Goal: Information Seeking & Learning: Understand process/instructions

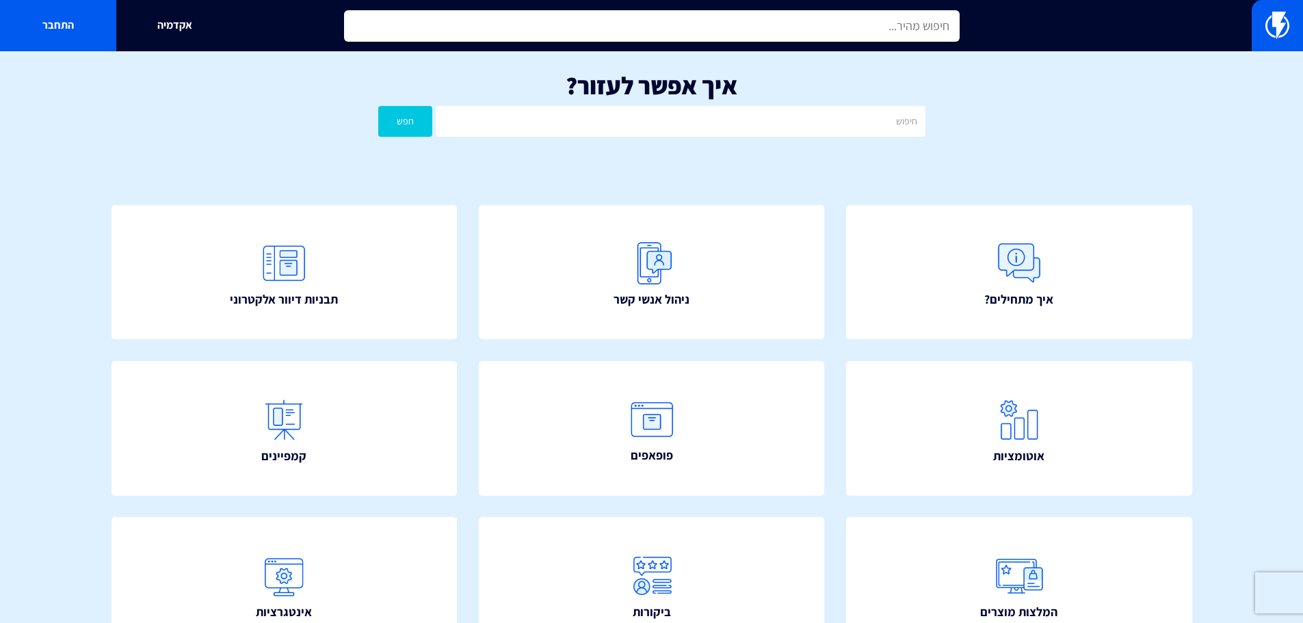
click at [815, 31] on input "text" at bounding box center [652, 25] width 616 height 31
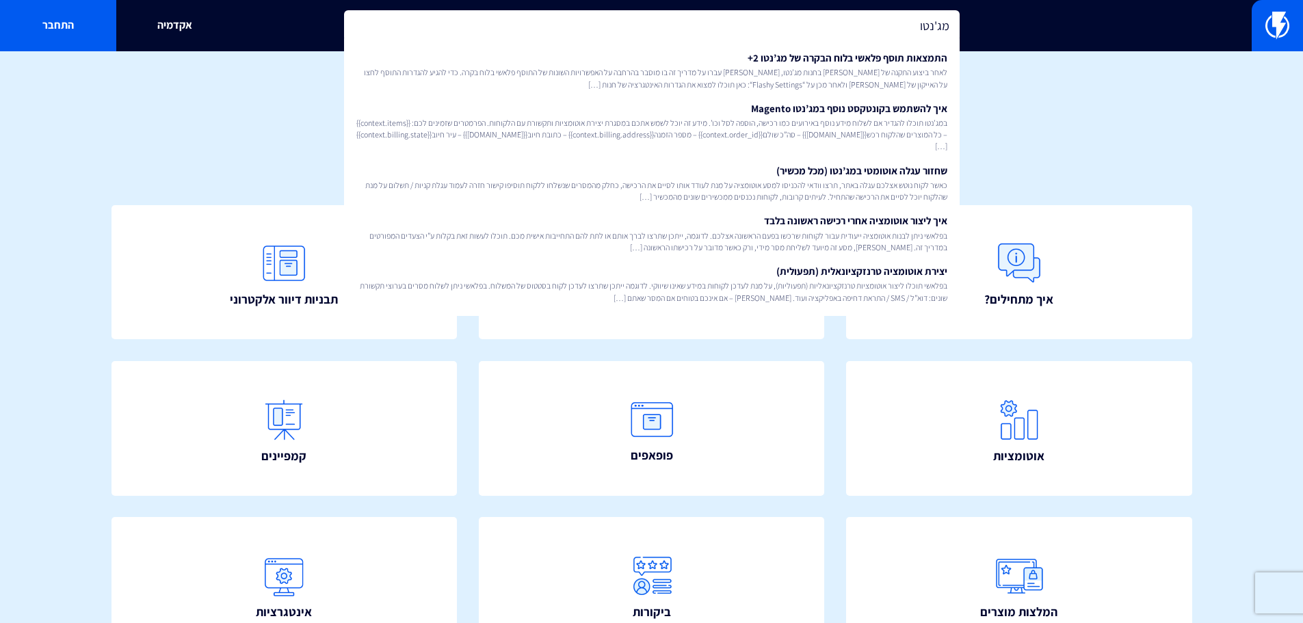
type input "מג'נטו"
click at [1053, 175] on div "איך מתחילים? ניהול אנשי קשר תבניות דיוור אלקטרוני" at bounding box center [651, 517] width 1163 height 707
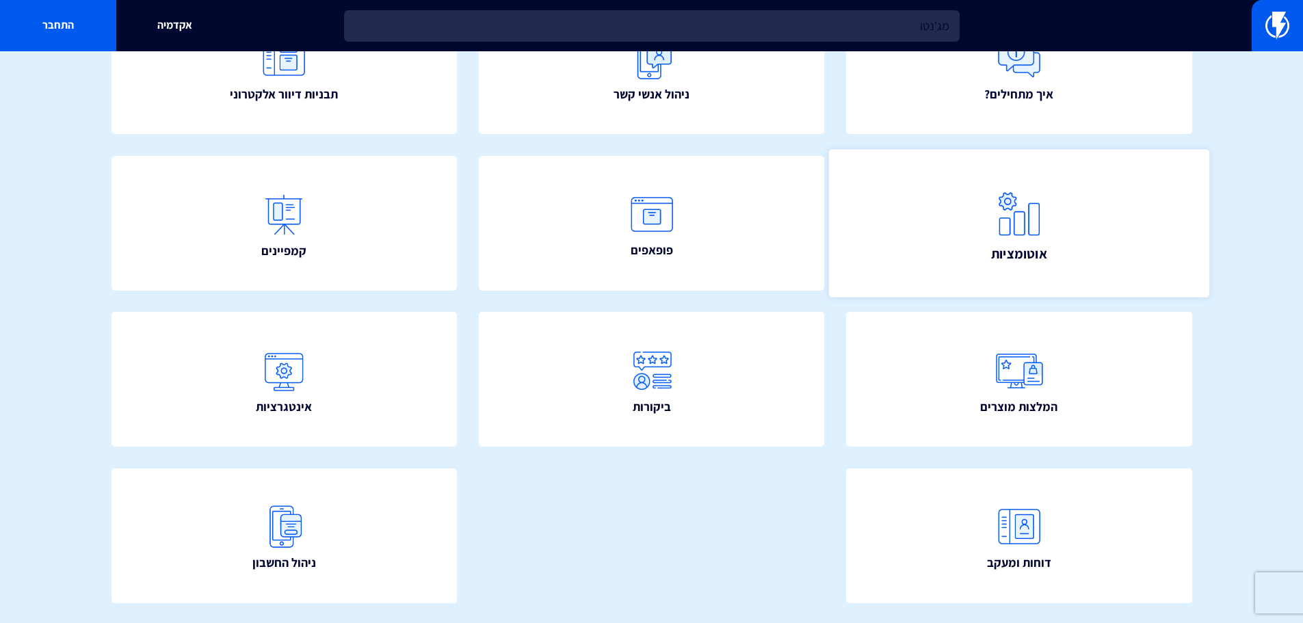
scroll to position [137, 0]
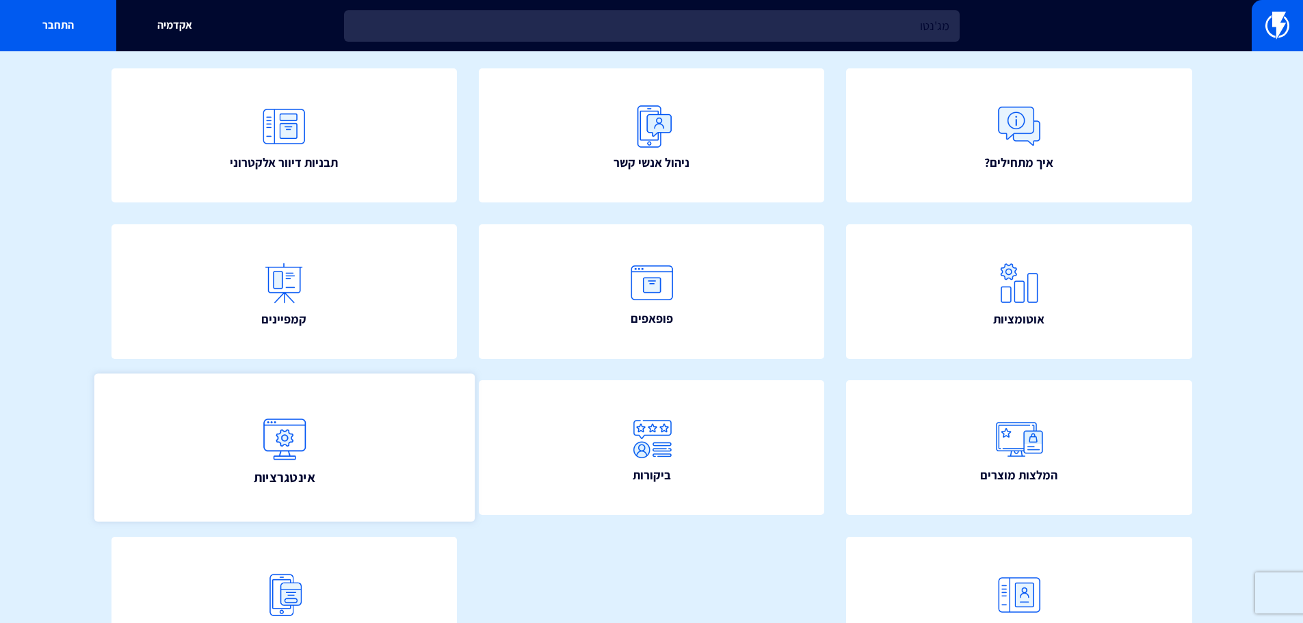
click at [457, 441] on link "אינטגרציות" at bounding box center [284, 448] width 380 height 148
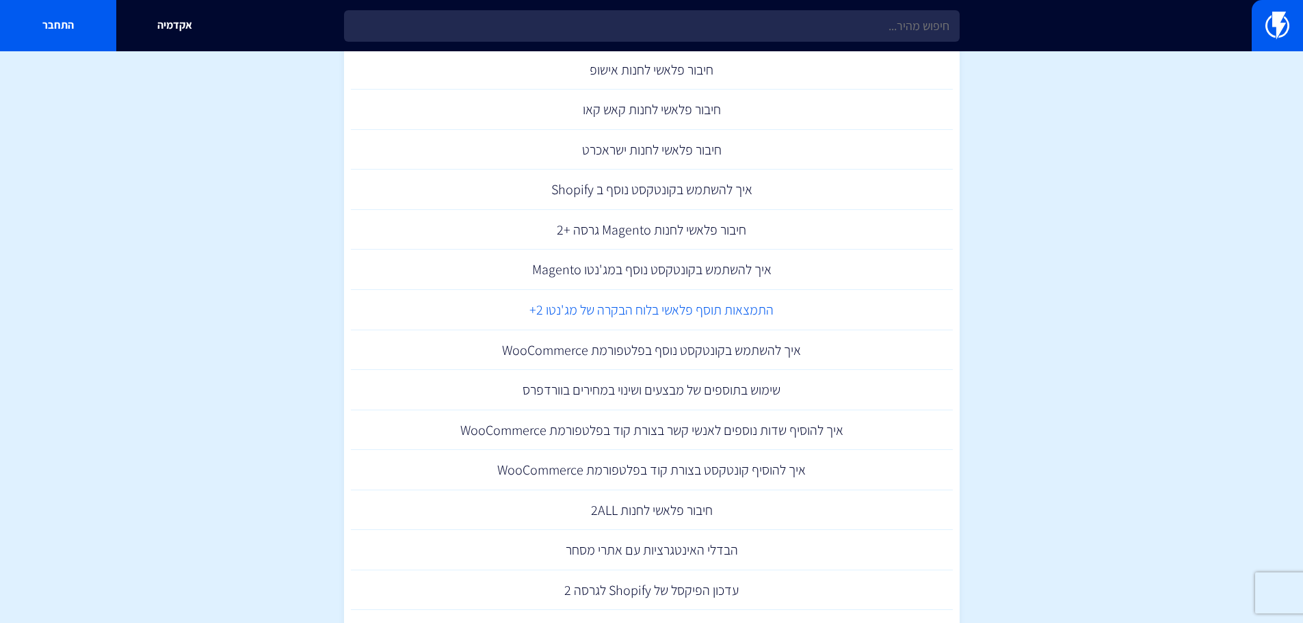
scroll to position [410, 0]
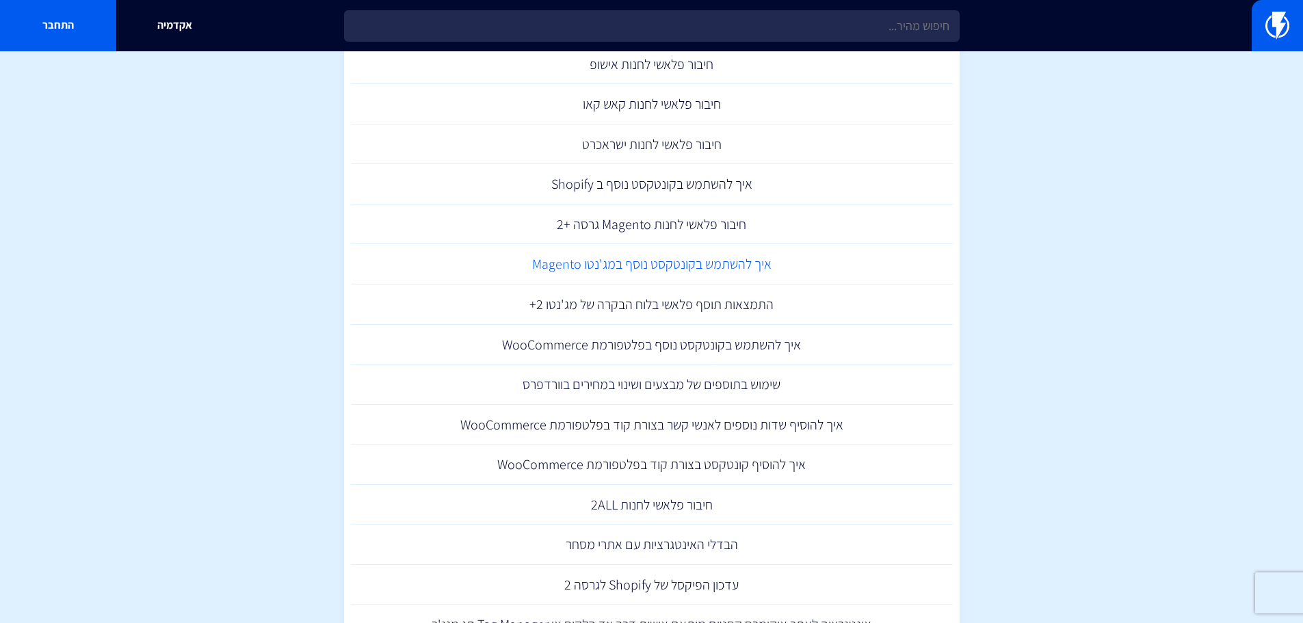
click at [698, 272] on link "איך להשתמש בקונטקסט נוסף במג'נטו Magento" at bounding box center [652, 264] width 602 height 40
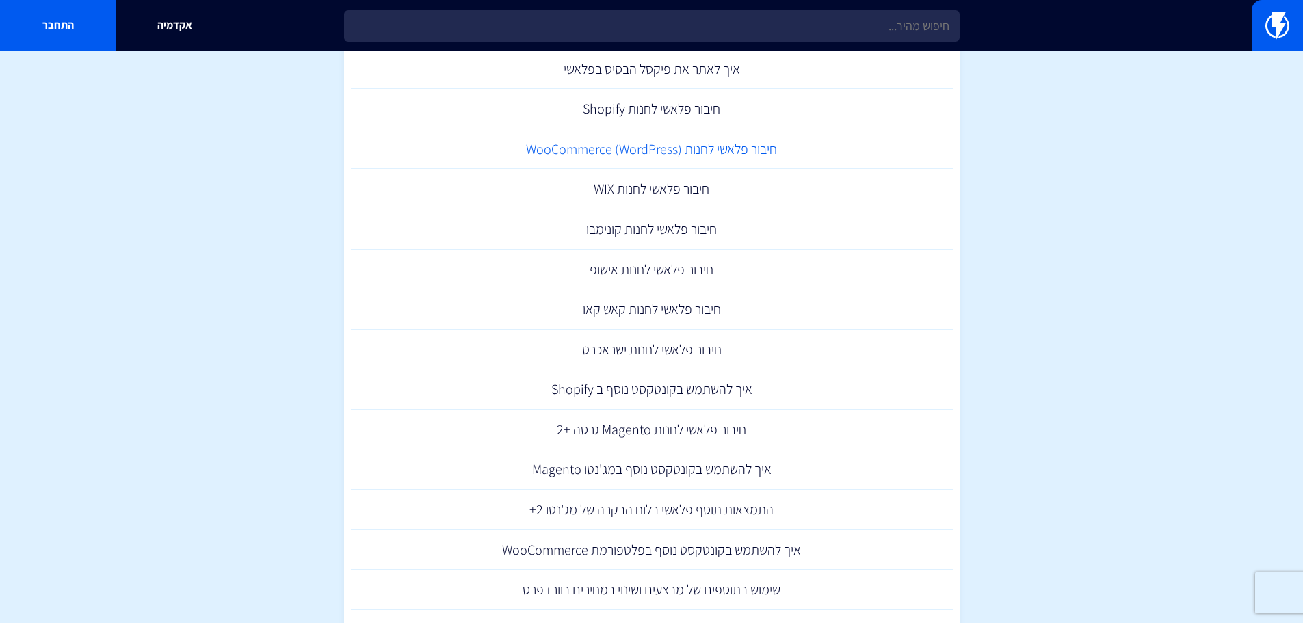
scroll to position [274, 0]
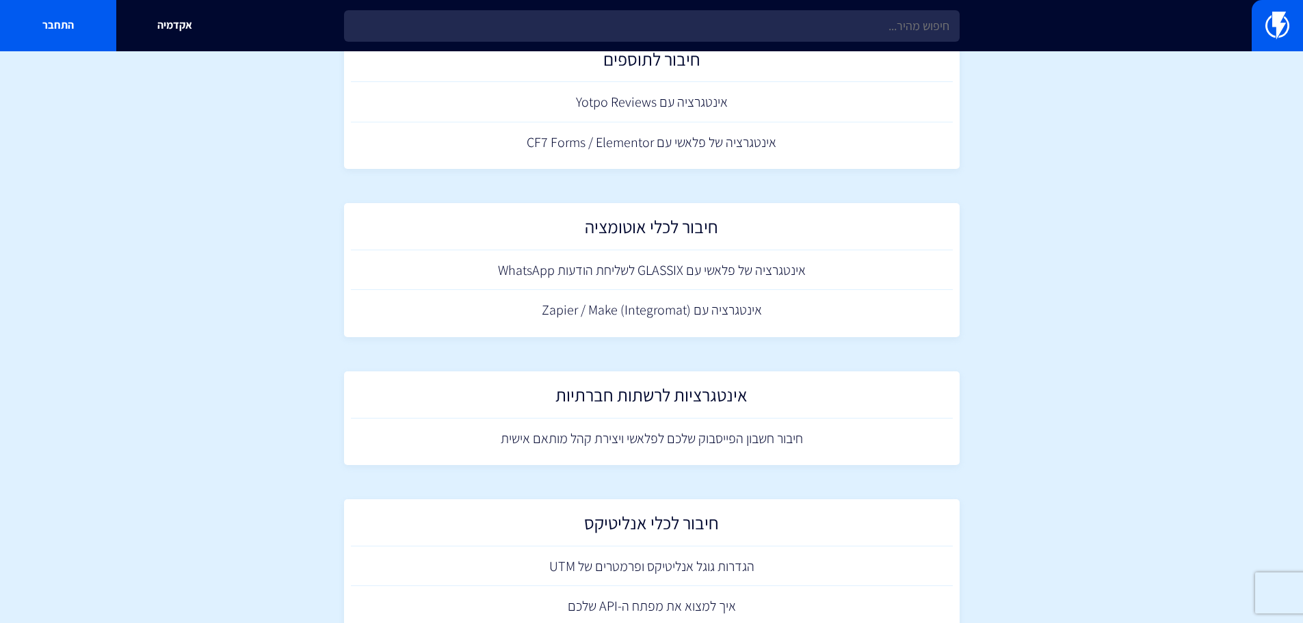
drag, startPoint x: 1067, startPoint y: 339, endPoint x: 1075, endPoint y: 500, distance: 160.9
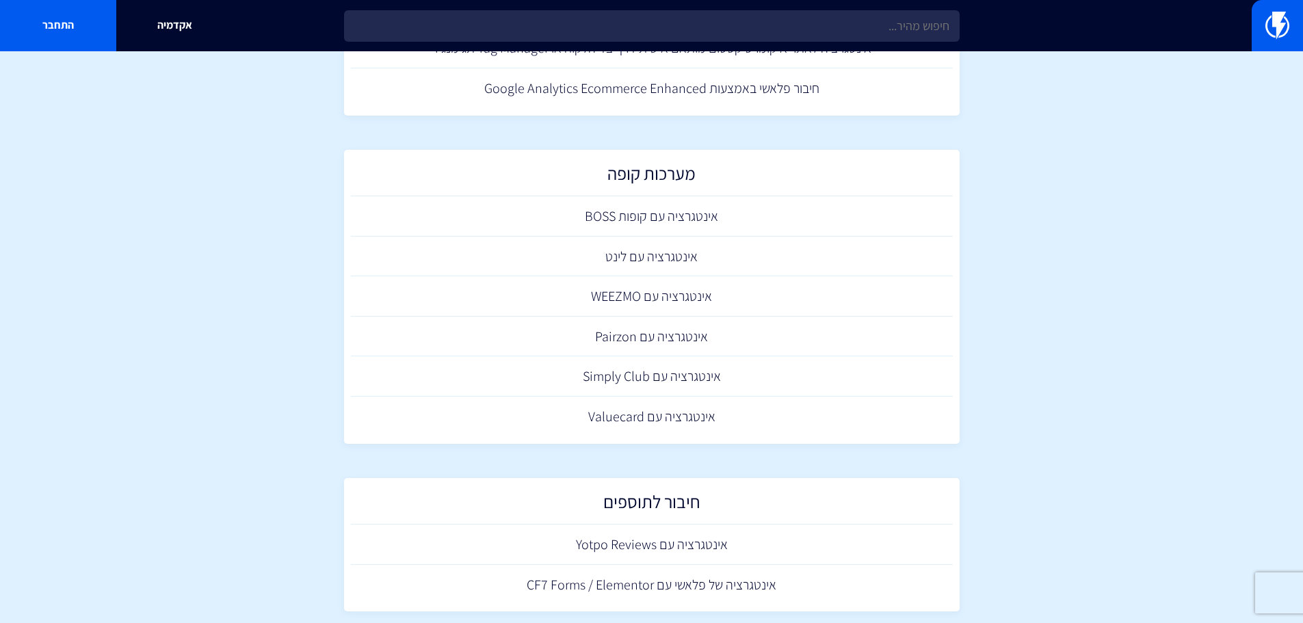
scroll to position [0, 0]
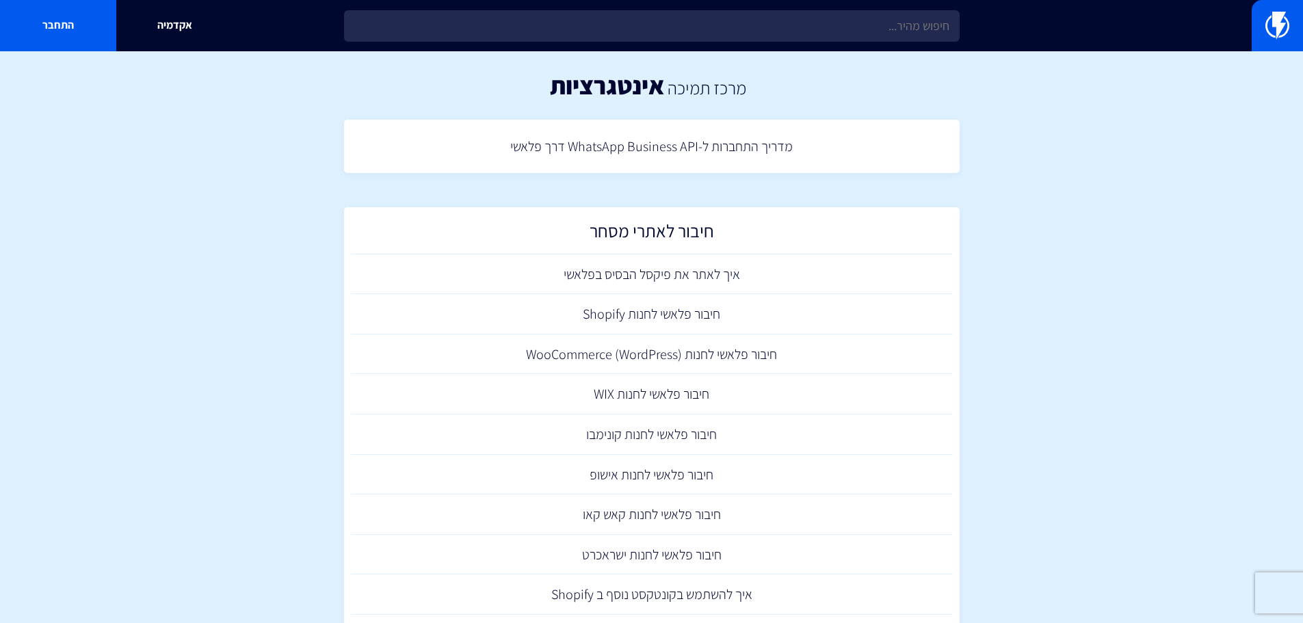
drag, startPoint x: 1121, startPoint y: 315, endPoint x: 1146, endPoint y: 196, distance: 121.7
drag, startPoint x: 12, startPoint y: 5, endPoint x: 31, endPoint y: 125, distance: 121.1
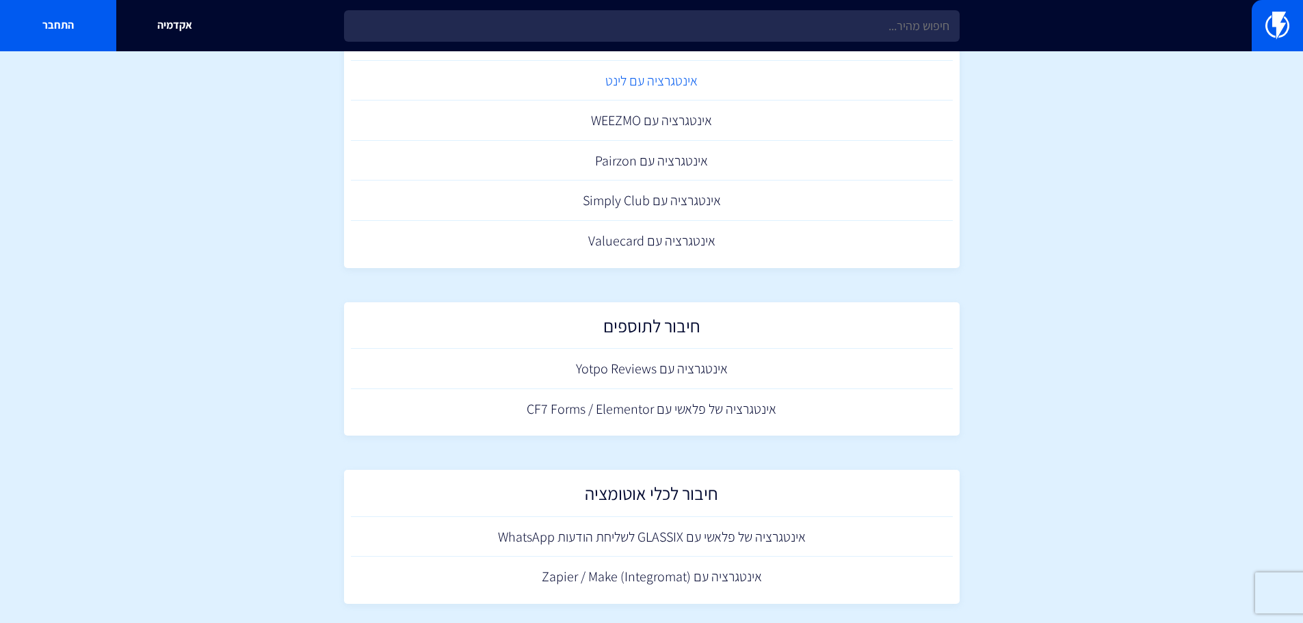
scroll to position [1231, 0]
